Goal: Task Accomplishment & Management: Use online tool/utility

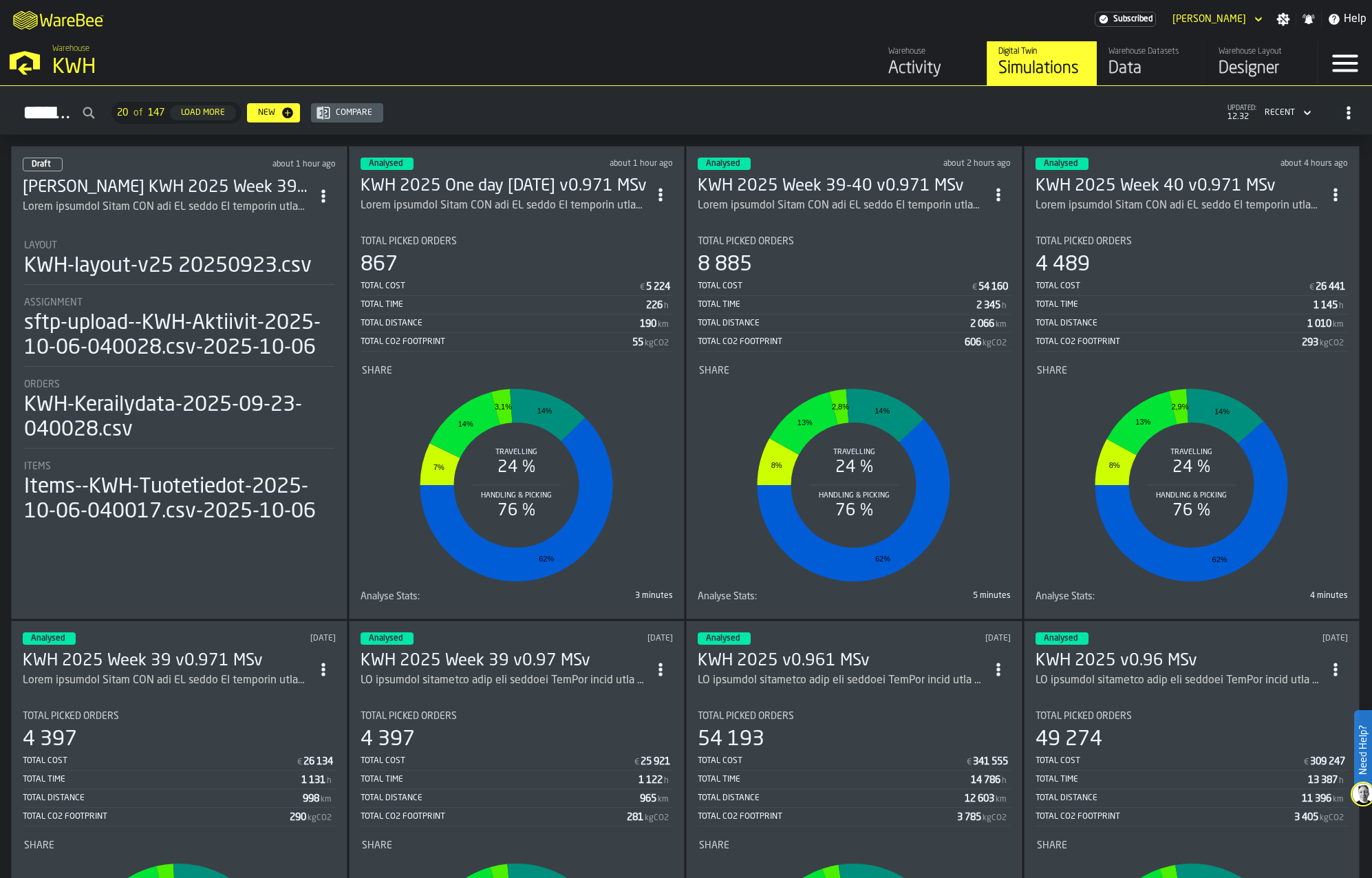
click at [148, 202] on div "ItemListCard-DashboardItemContainer" at bounding box center [167, 207] width 288 height 17
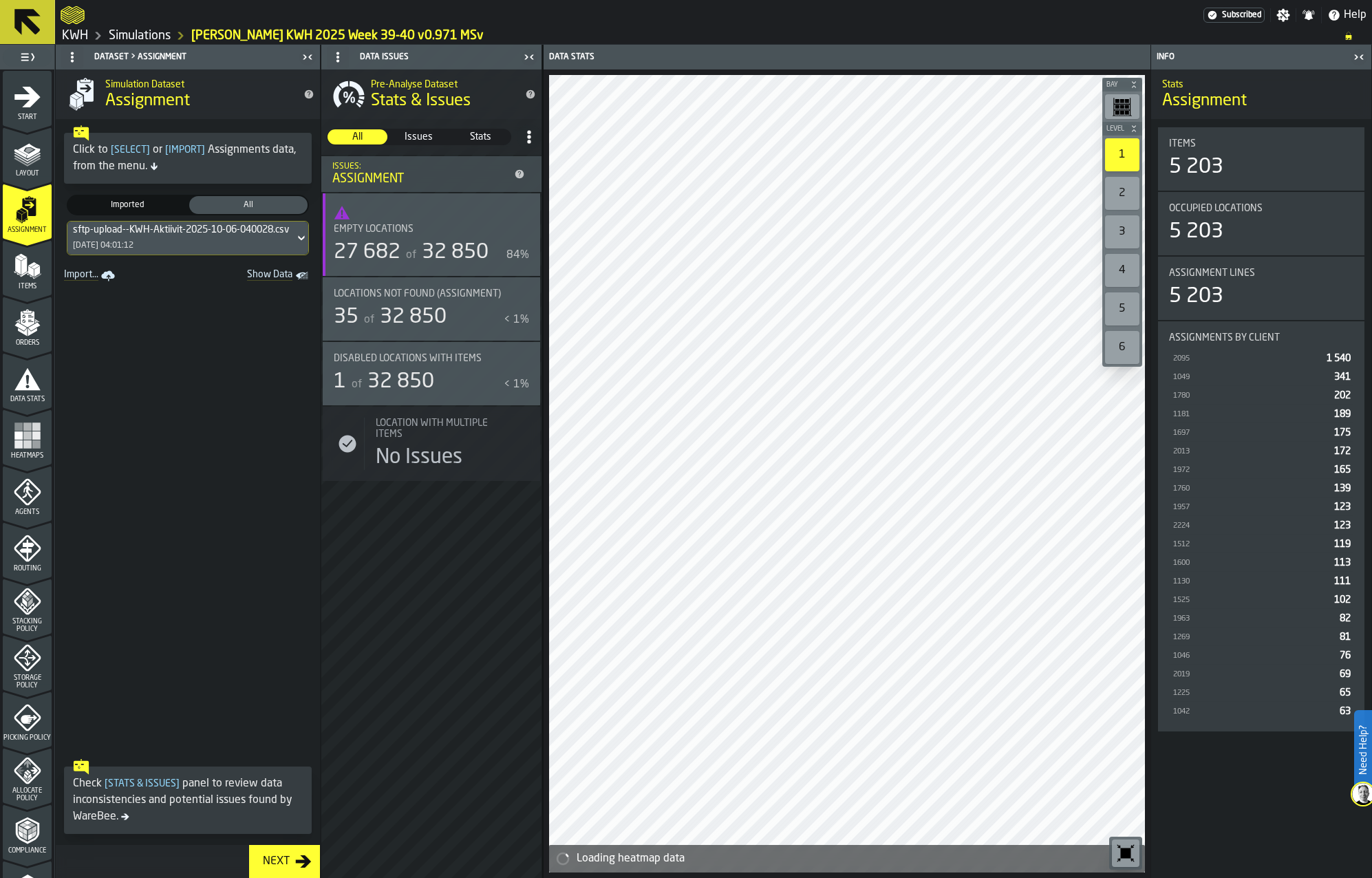
scroll to position [206, 0]
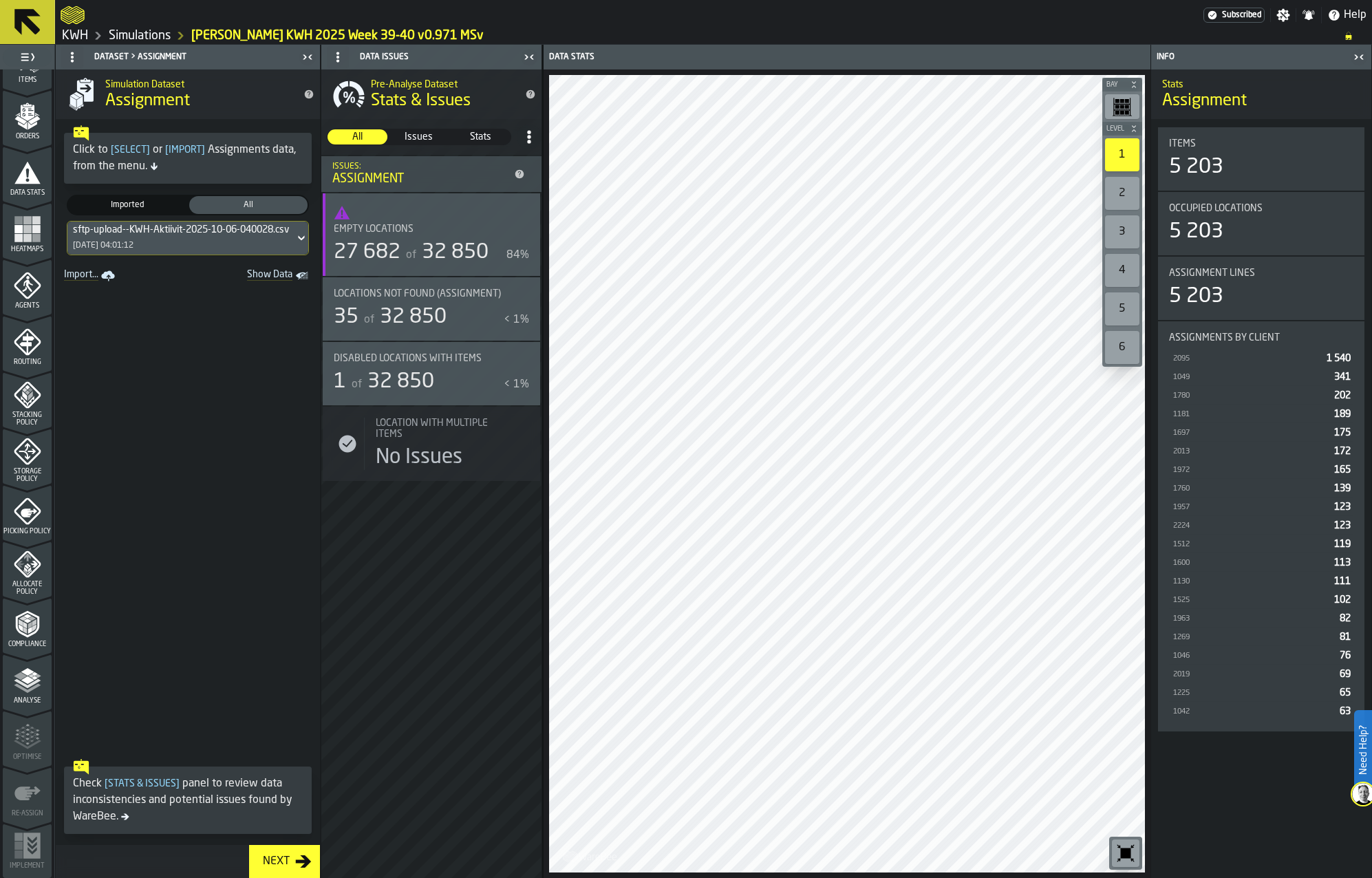
click at [17, 675] on polygon "menu Analyse" at bounding box center [20, 676] width 13 height 8
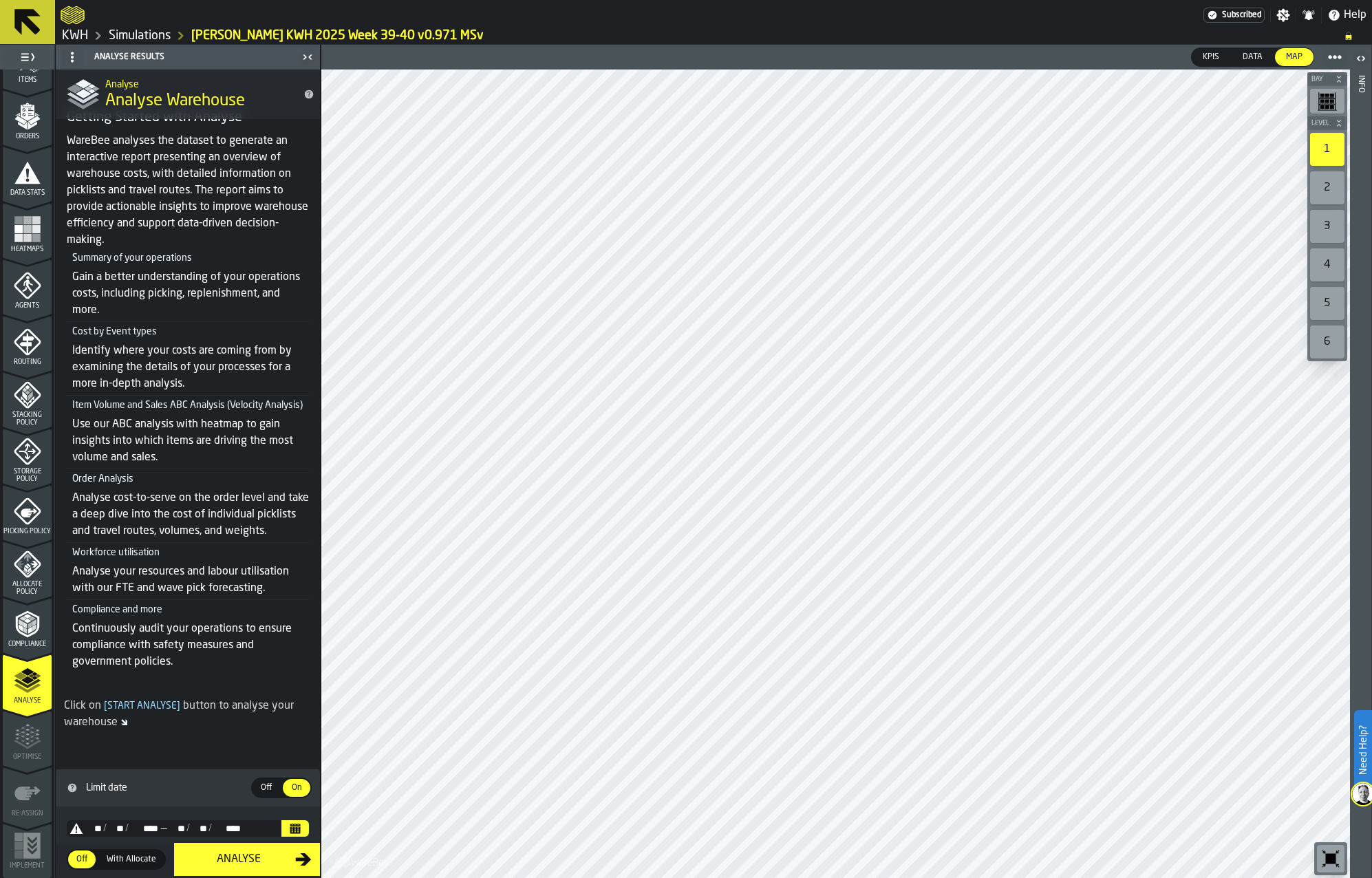
scroll to position [68, 0]
click at [294, 828] on icon "Calendar" at bounding box center [295, 829] width 11 height 11
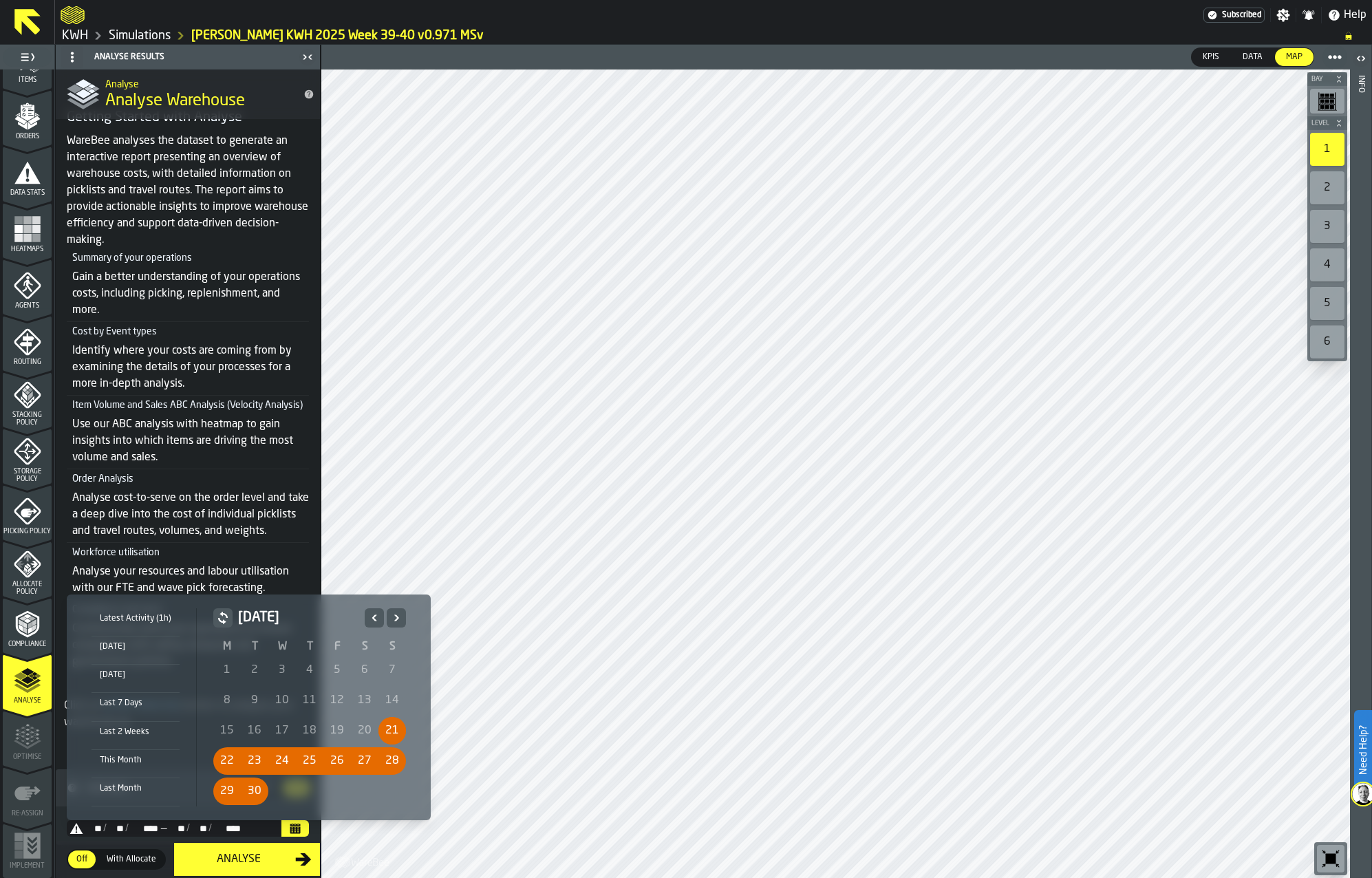
click at [234, 671] on div "1" at bounding box center [227, 670] width 27 height 27
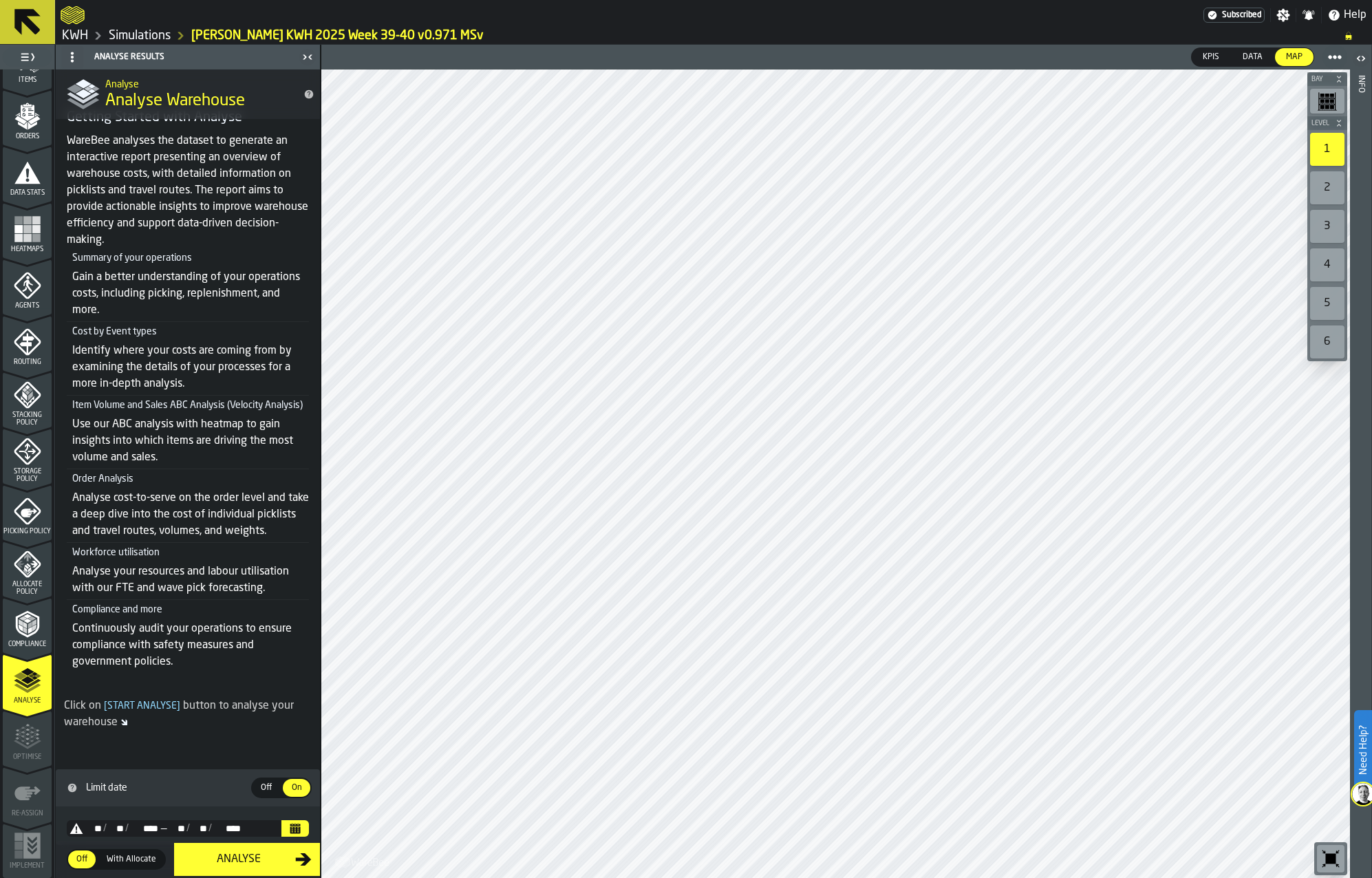
drag, startPoint x: 155, startPoint y: 32, endPoint x: 426, endPoint y: 106, distance: 280.9
click at [155, 32] on link "Simulations" at bounding box center [139, 36] width 62 height 15
